Goal: Find specific page/section: Find specific page/section

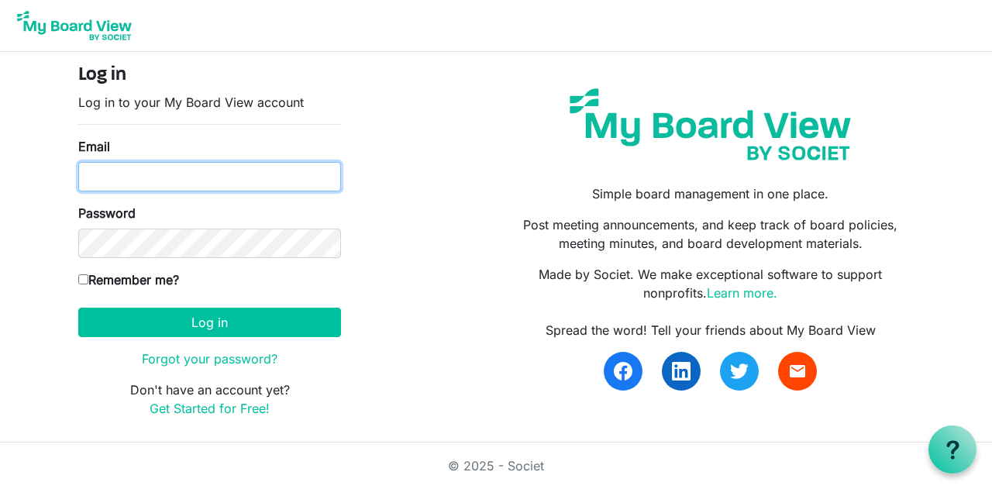
click at [224, 170] on input "Email" at bounding box center [209, 176] width 263 height 29
type input "ralansky@gmail.com"
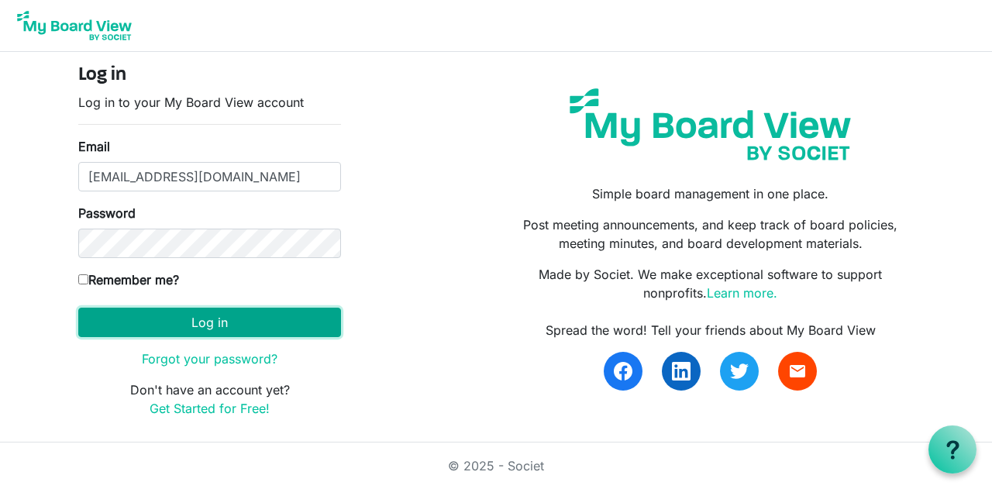
click at [278, 329] on button "Log in" at bounding box center [209, 322] width 263 height 29
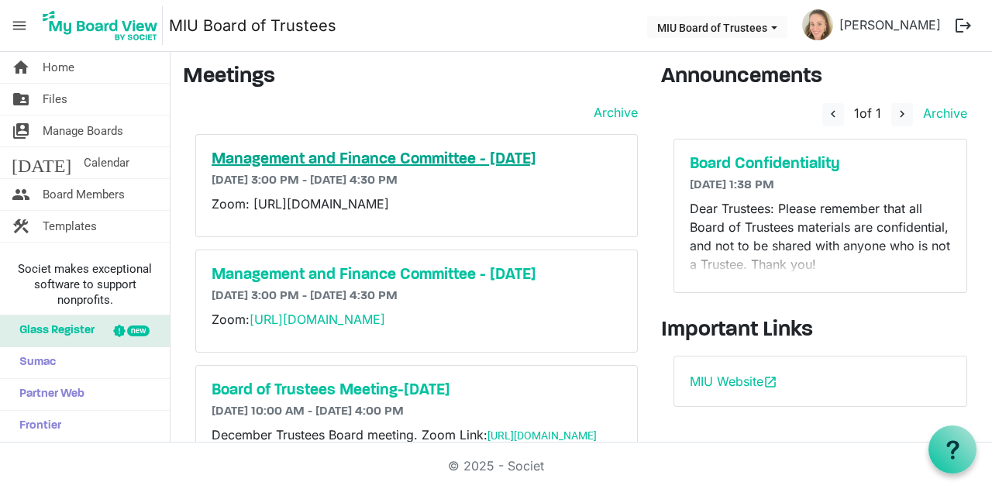
click at [522, 156] on h5 "Management and Finance Committee - [DATE]" at bounding box center [417, 159] width 410 height 19
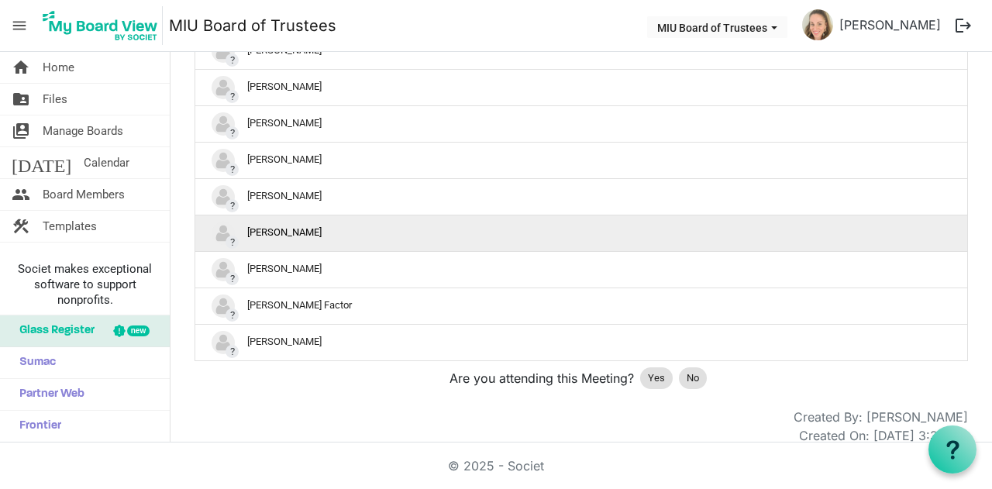
scroll to position [1927, 0]
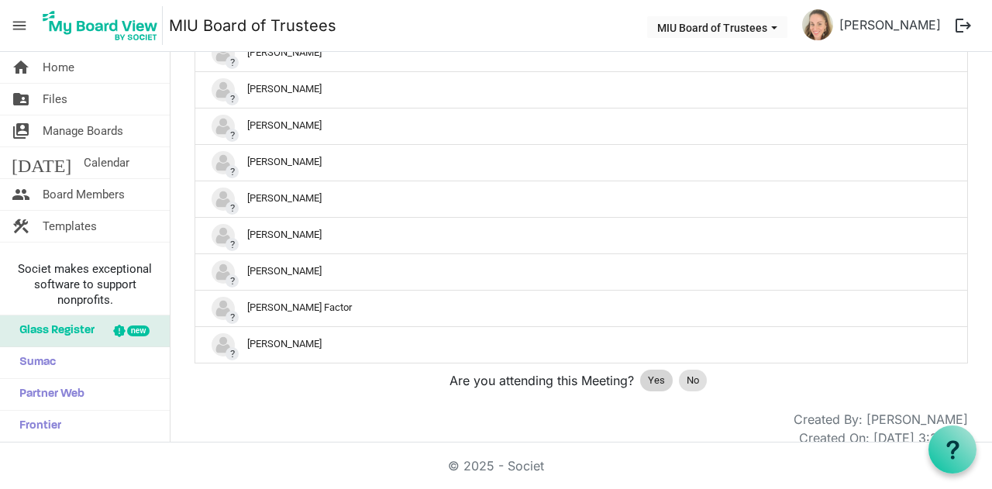
click at [655, 373] on span "Yes" at bounding box center [656, 381] width 17 height 16
click at [648, 373] on span "Yes" at bounding box center [656, 381] width 17 height 16
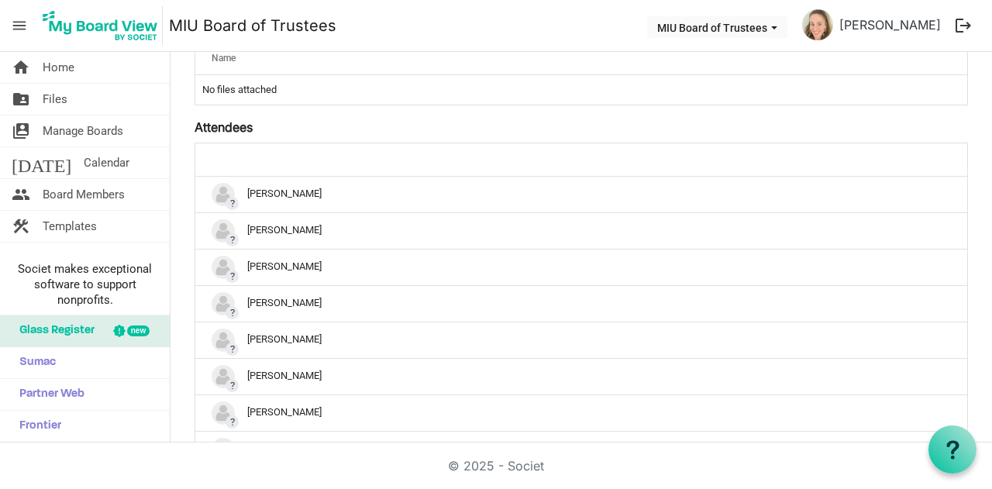
scroll to position [0, 0]
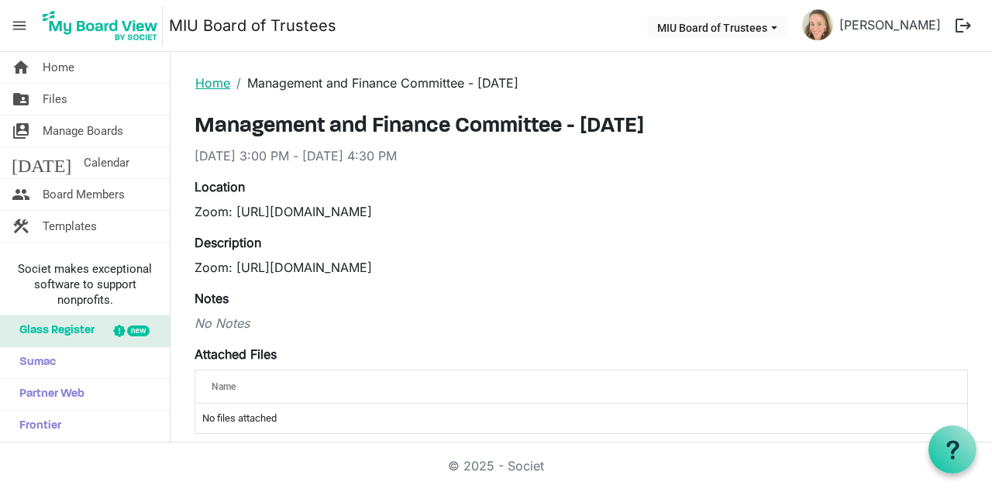
click at [212, 79] on link "Home" at bounding box center [212, 83] width 35 height 16
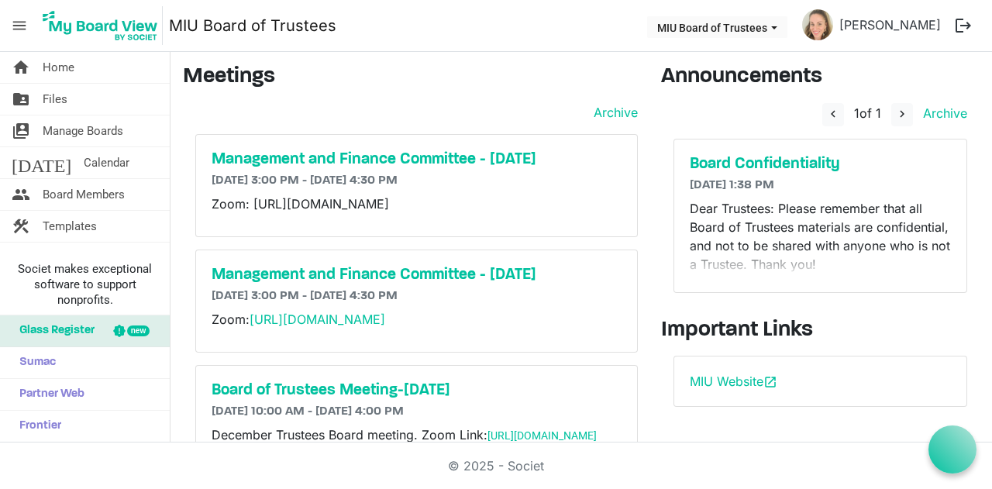
scroll to position [45, 0]
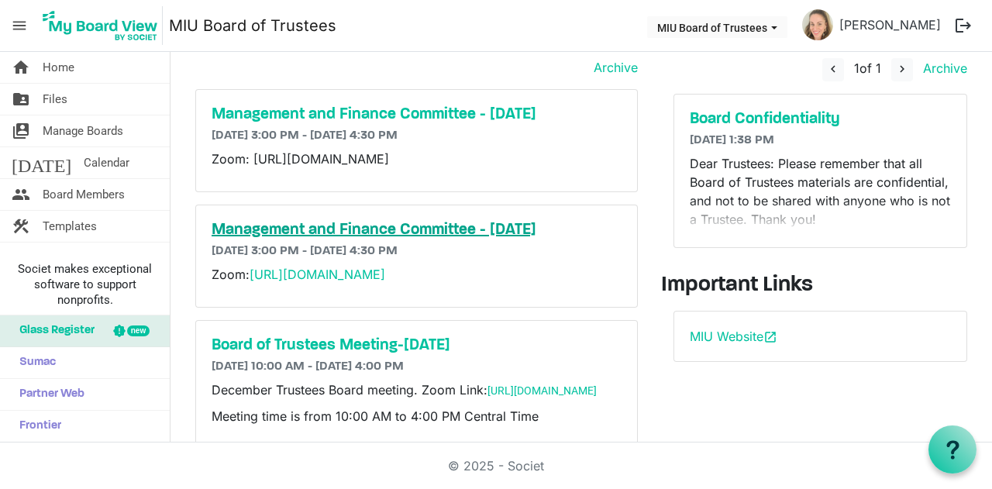
click at [533, 240] on h5 "Management and Finance Committee - November 17th" at bounding box center [417, 230] width 410 height 19
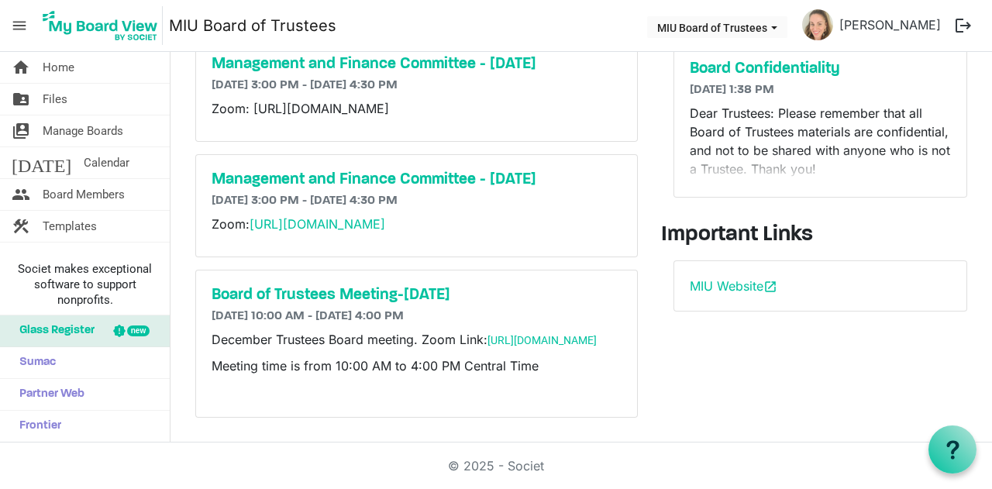
scroll to position [136, 0]
click at [302, 286] on h5 "Board of Trustees Meeting-[DATE]" at bounding box center [417, 295] width 410 height 19
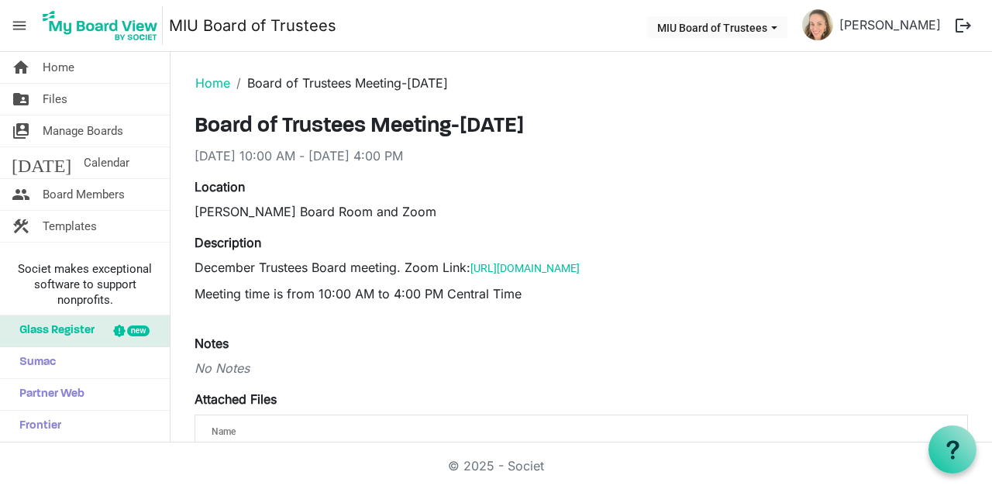
scroll to position [198, 0]
